Goal: Transaction & Acquisition: Purchase product/service

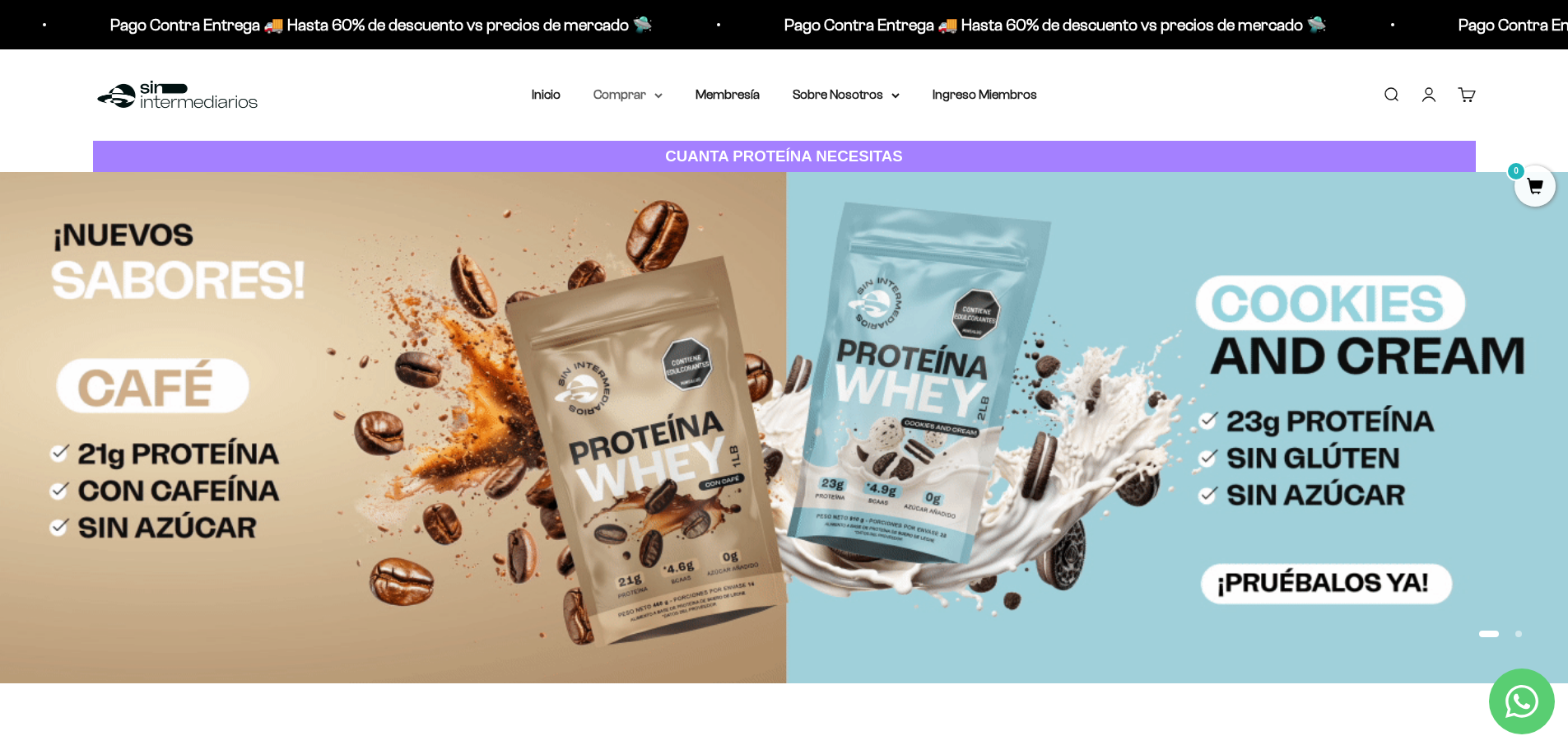
click at [653, 100] on summary "Comprar" at bounding box center [628, 94] width 69 height 22
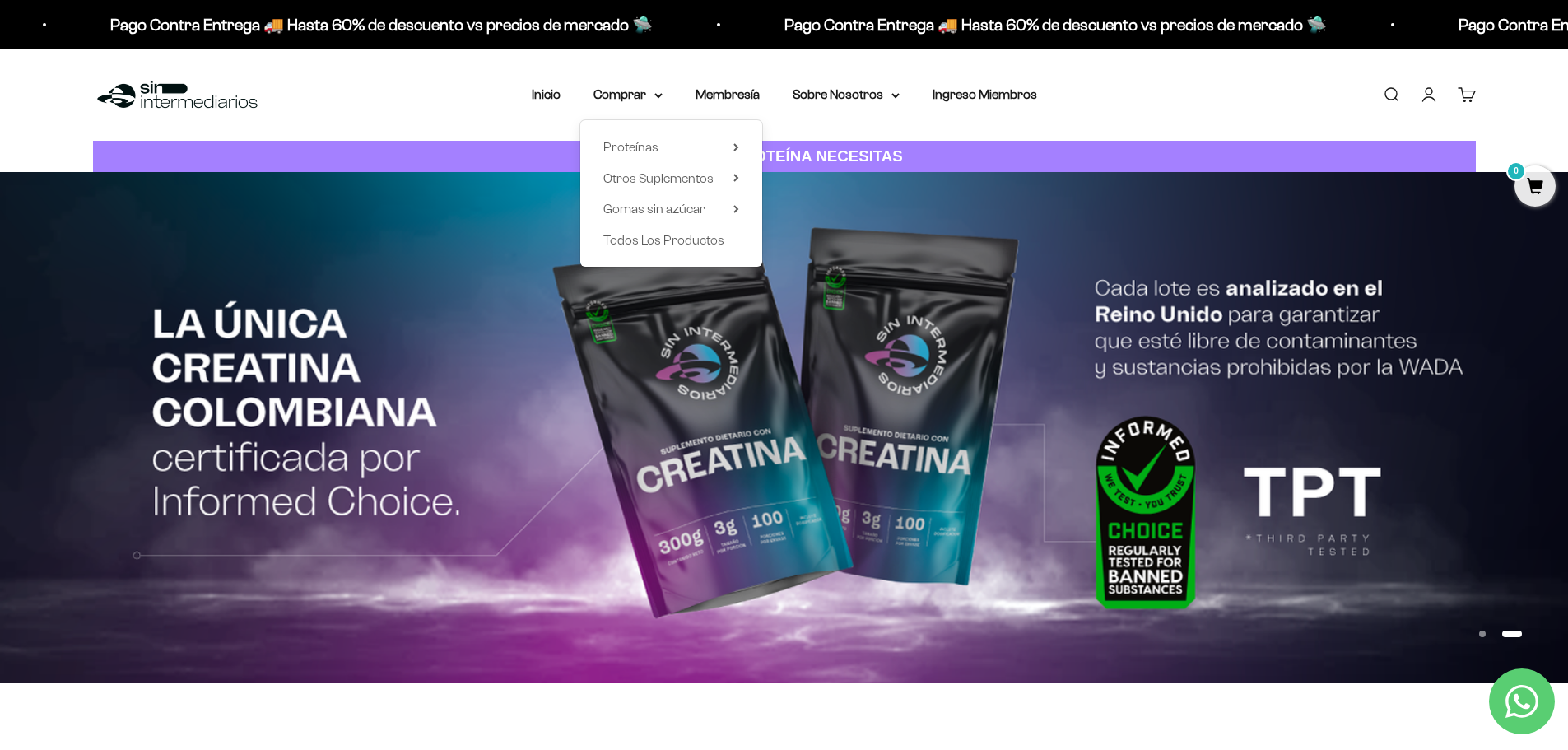
click at [741, 145] on div "Proteínas Ver Todos Whey Iso Vegan" at bounding box center [671, 193] width 182 height 146
click at [739, 145] on icon at bounding box center [736, 147] width 6 height 8
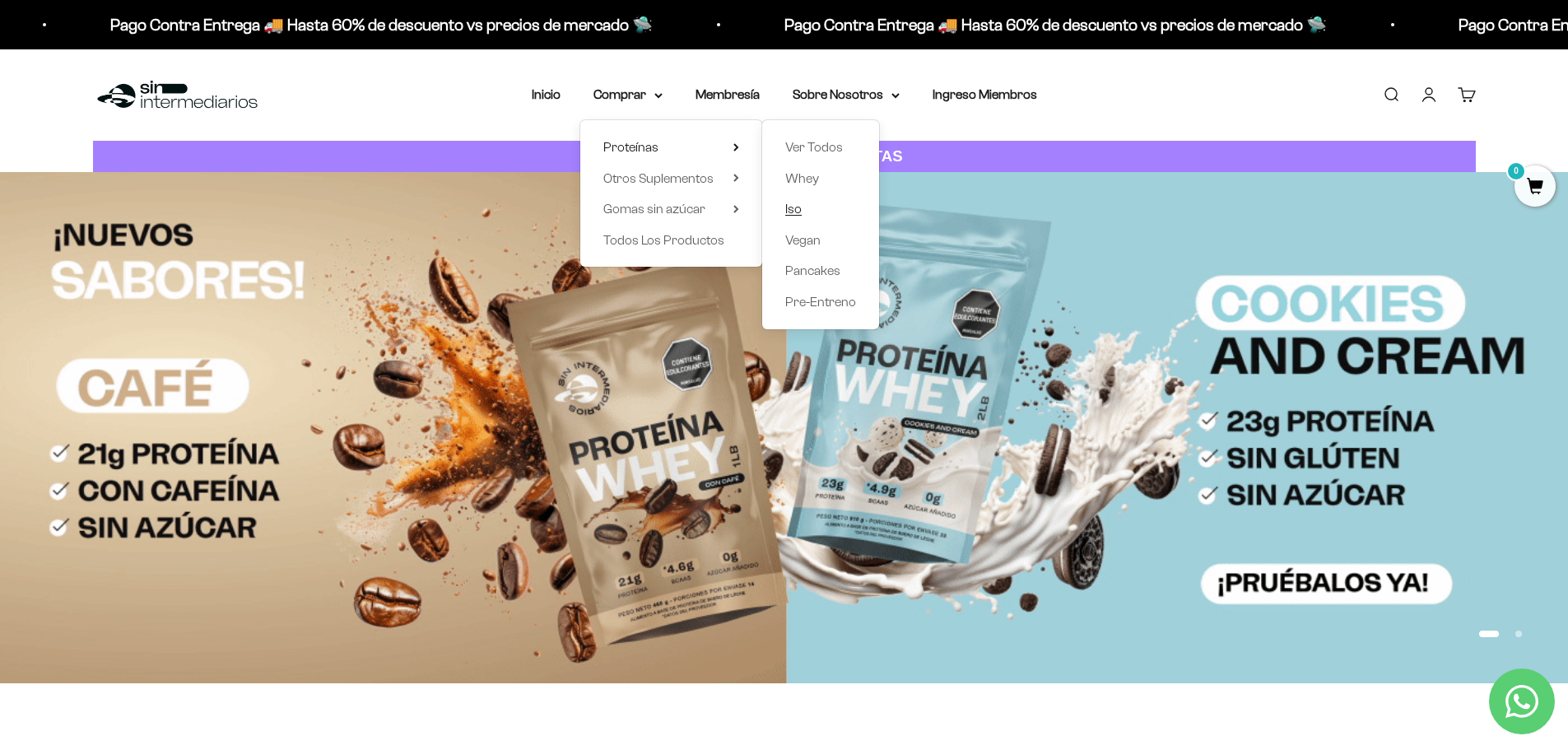
click at [803, 211] on link "Iso" at bounding box center [821, 209] width 71 height 22
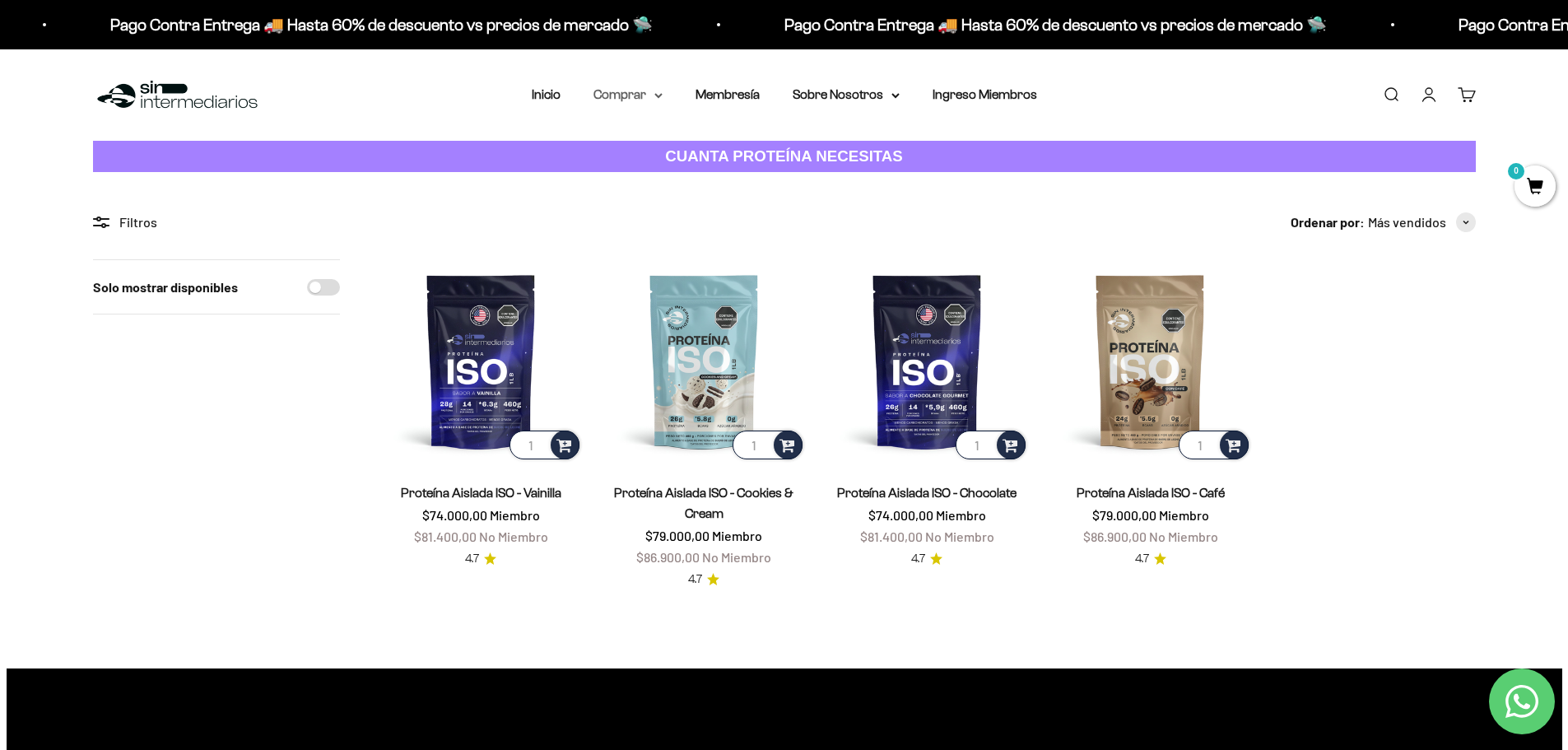
click at [660, 96] on icon at bounding box center [659, 95] width 7 height 3
click at [734, 148] on icon at bounding box center [736, 147] width 6 height 8
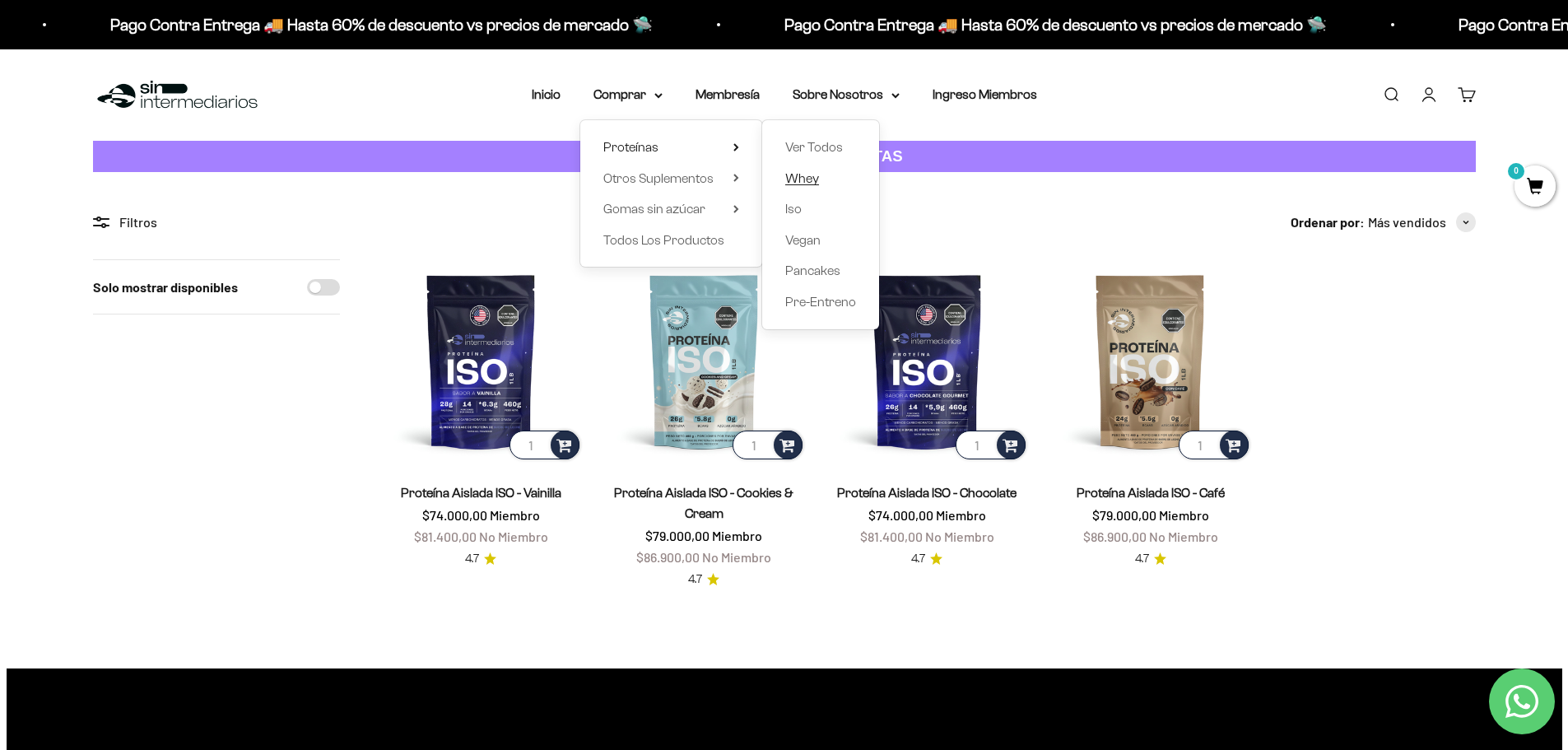
click at [799, 179] on span "Whey" at bounding box center [802, 178] width 33 height 14
